Goal: Task Accomplishment & Management: Use online tool/utility

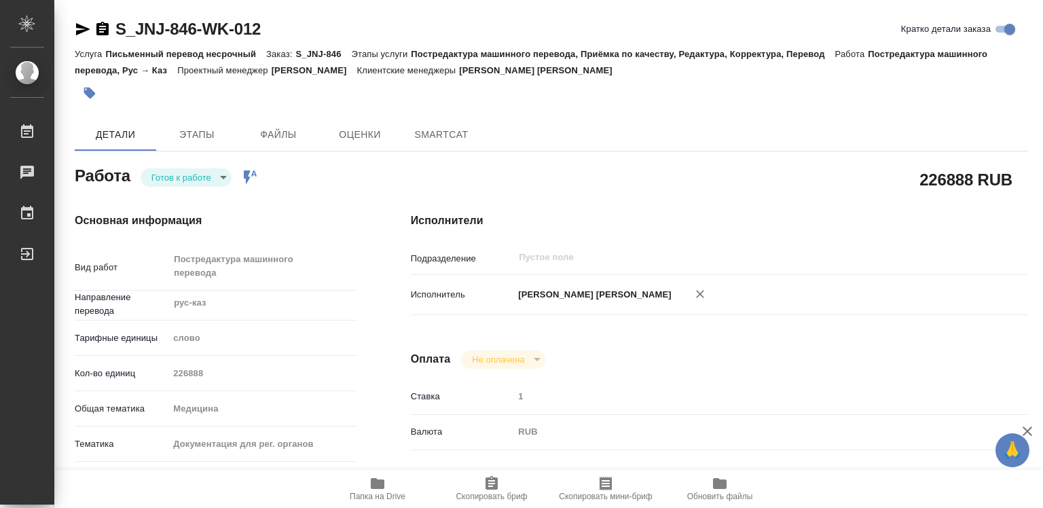
type textarea "x"
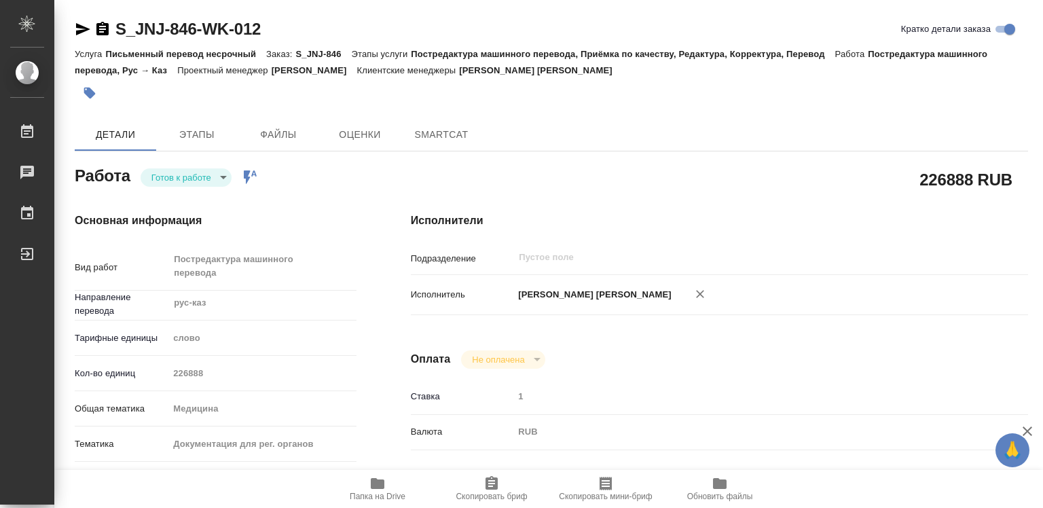
type textarea "x"
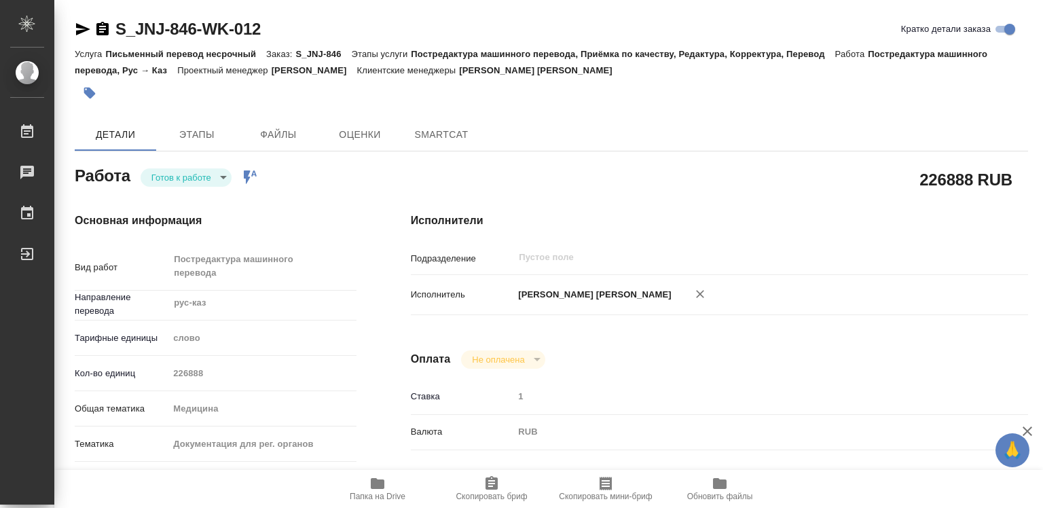
type textarea "x"
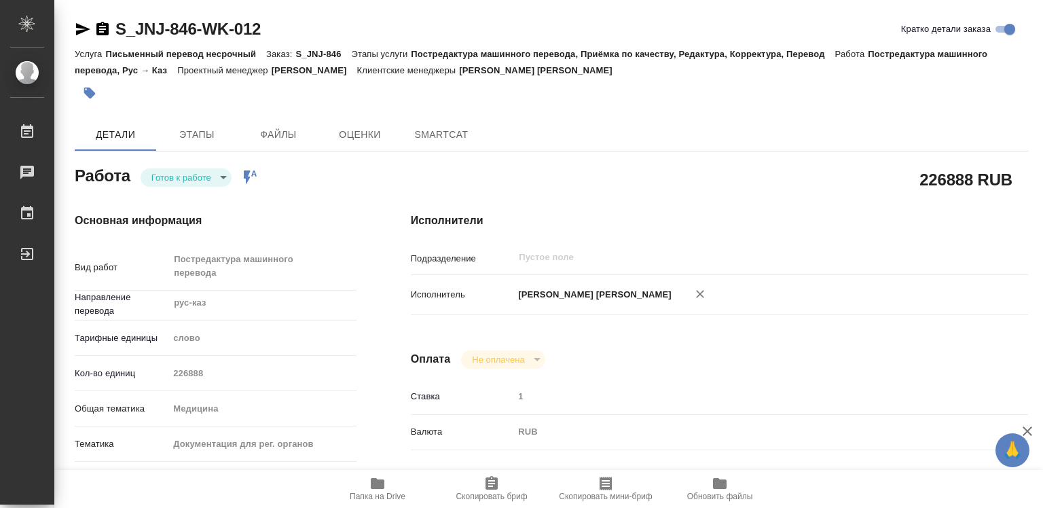
type textarea "x"
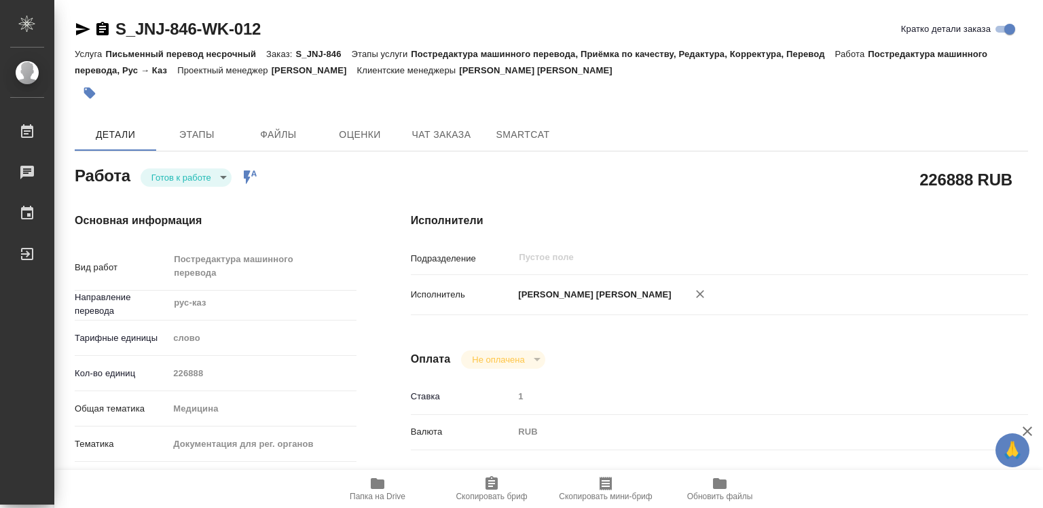
type textarea "x"
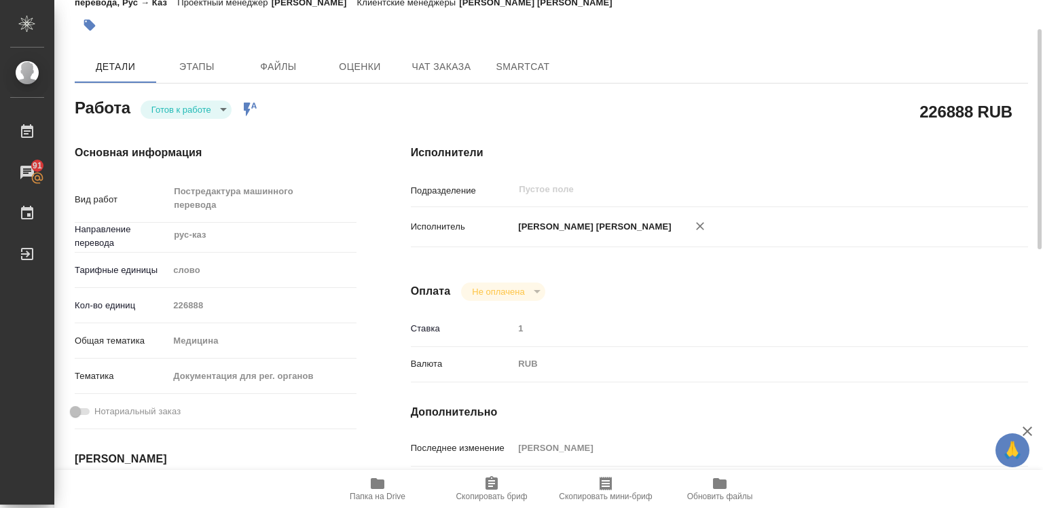
scroll to position [136, 0]
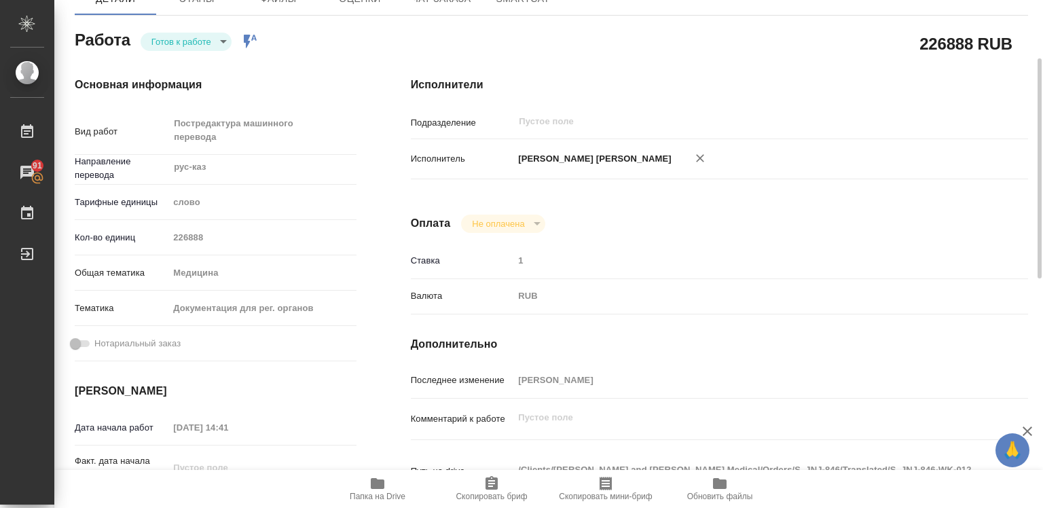
type textarea "x"
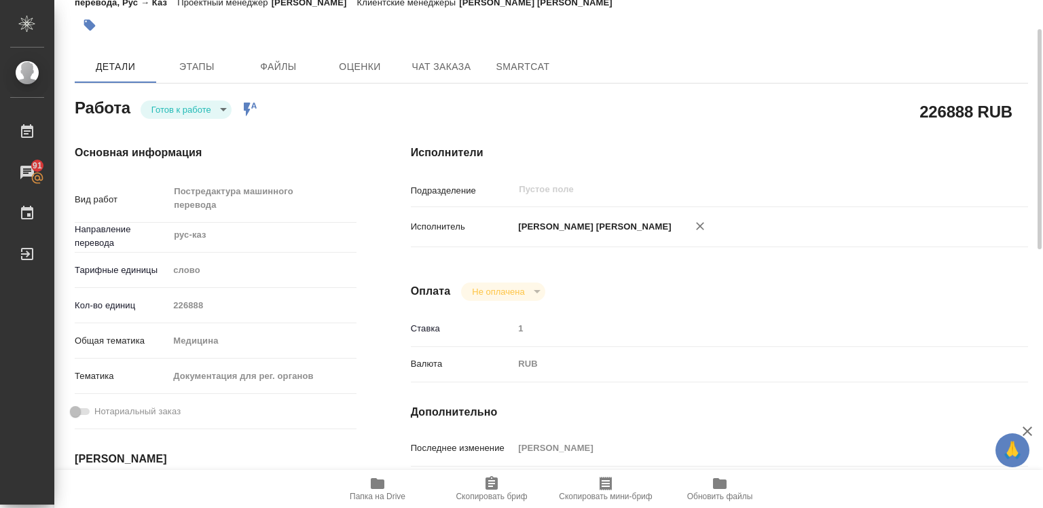
scroll to position [0, 0]
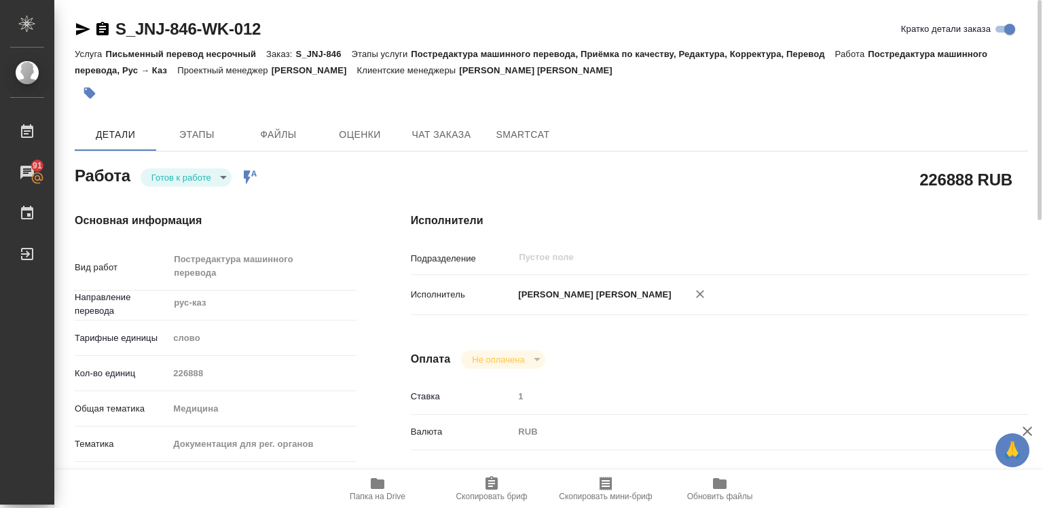
type textarea "x"
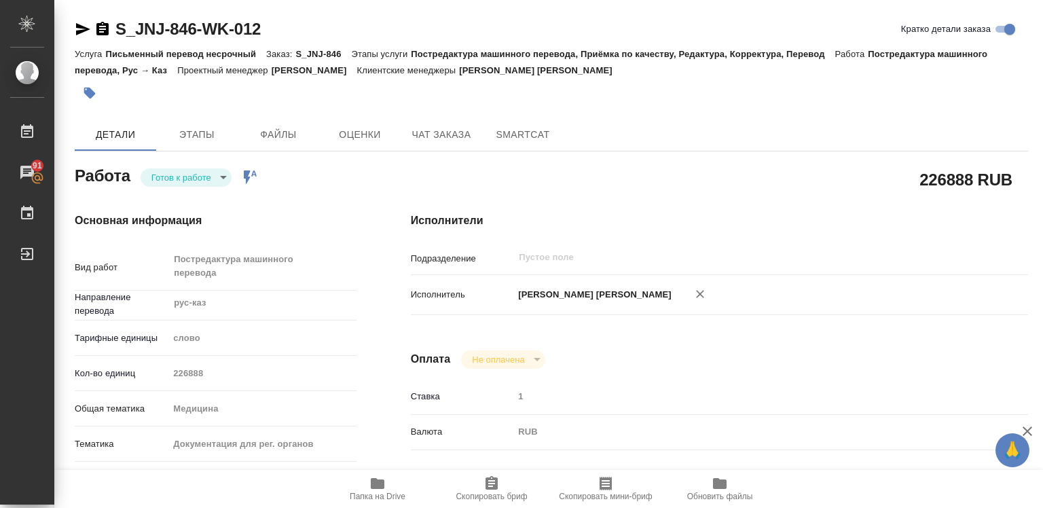
type textarea "x"
